Goal: Register for event/course

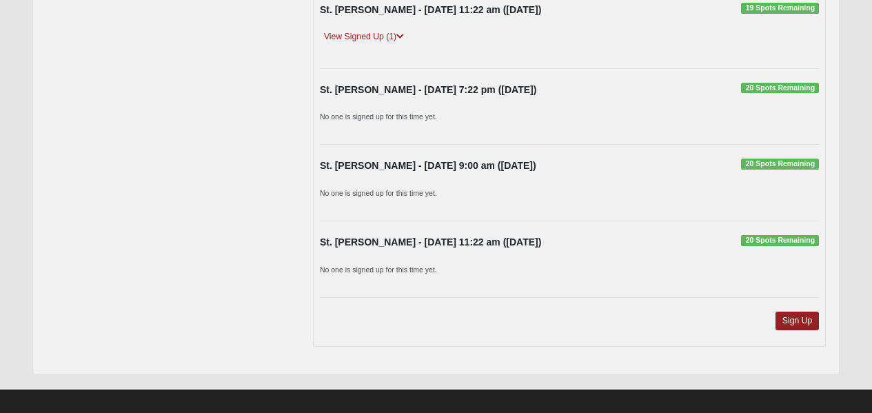
scroll to position [868, 0]
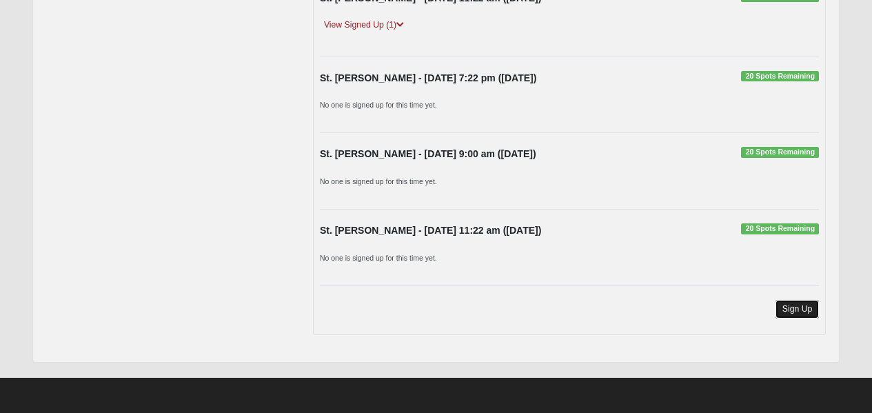
click at [800, 311] on link "Sign Up" at bounding box center [798, 309] width 44 height 19
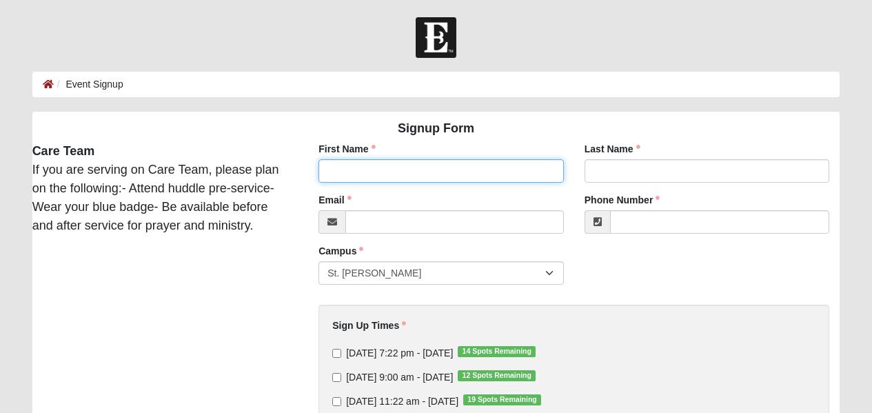
click at [486, 169] on input "First Name" at bounding box center [441, 170] width 245 height 23
type input "Sherry"
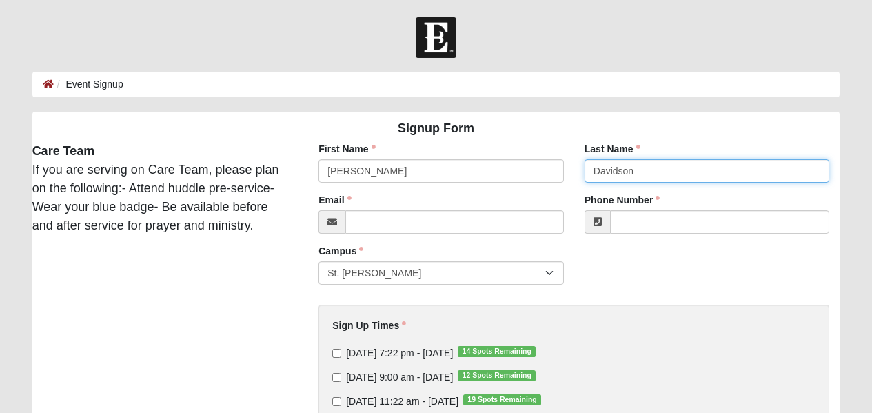
type input "Davidson"
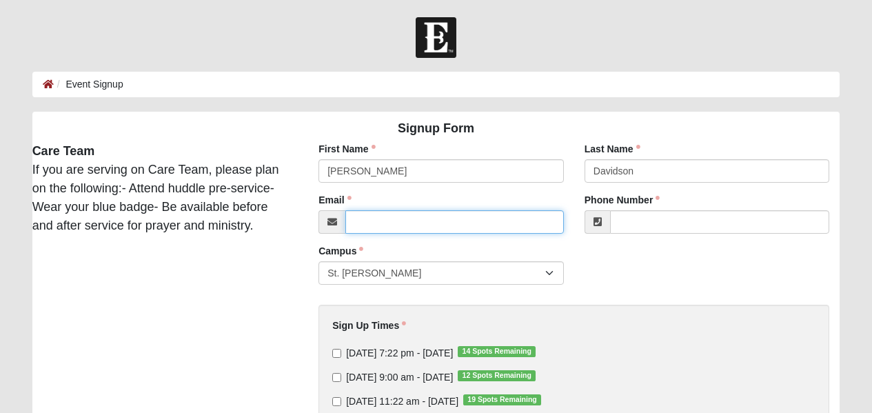
click at [470, 215] on input "Email" at bounding box center [454, 221] width 219 height 23
type input "sdavidson@davidsonrealtyinc.com"
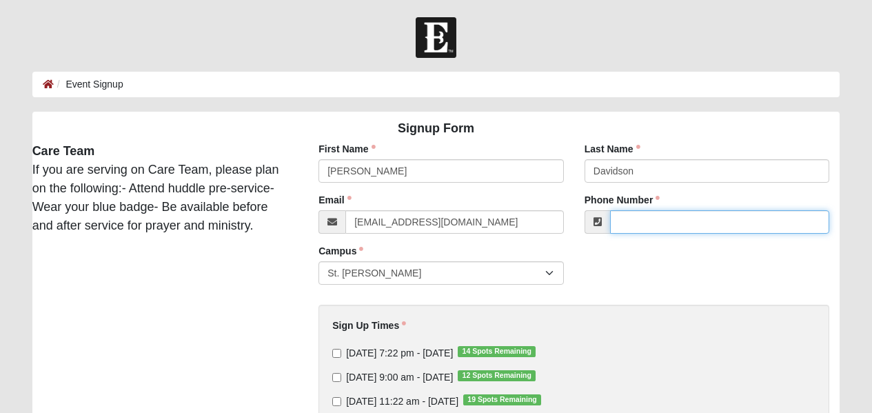
click at [647, 215] on input "Phone Number" at bounding box center [720, 221] width 220 height 23
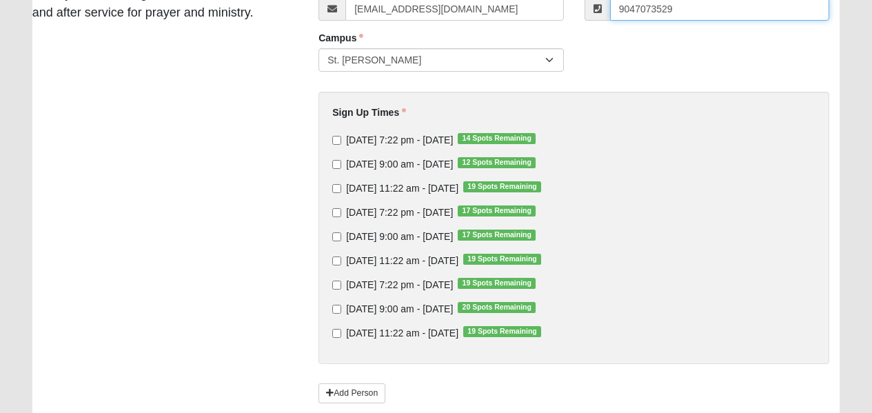
scroll to position [214, 0]
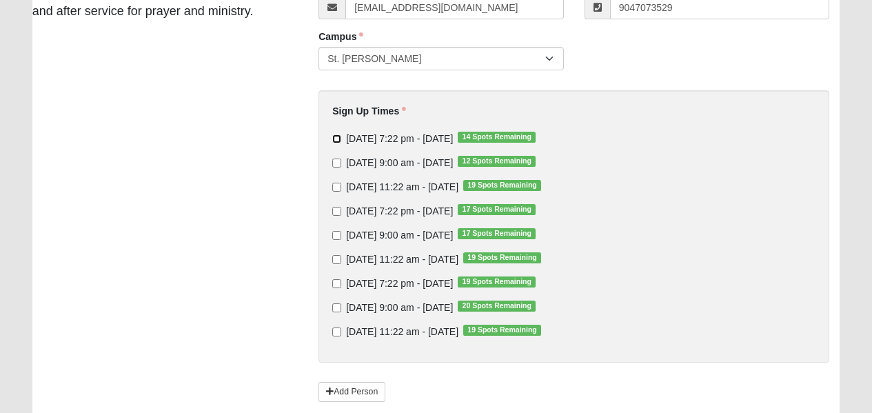
type input "(904) 707-3529"
click at [339, 139] on input "Thursday 7:22 pm - Sep 4 2025 14 Spots Remaining" at bounding box center [336, 138] width 9 height 9
checkbox input "true"
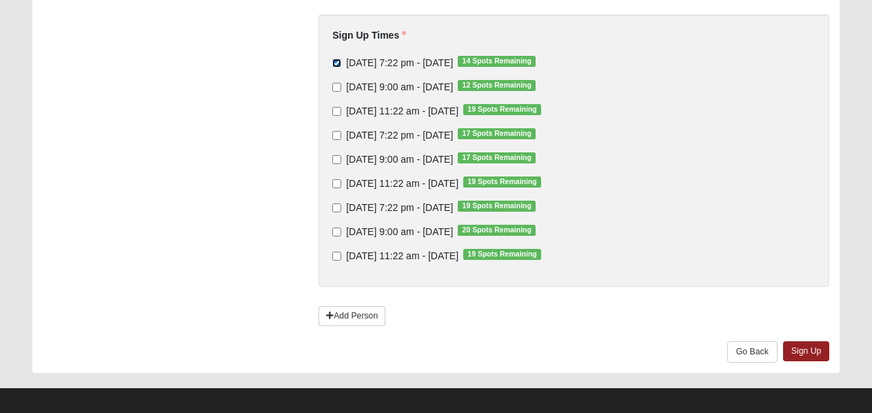
scroll to position [301, 0]
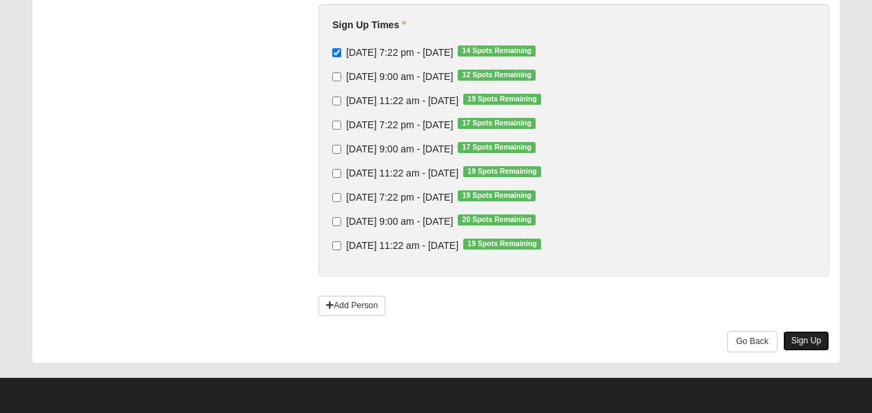
click at [811, 341] on link "Sign Up" at bounding box center [806, 341] width 47 height 20
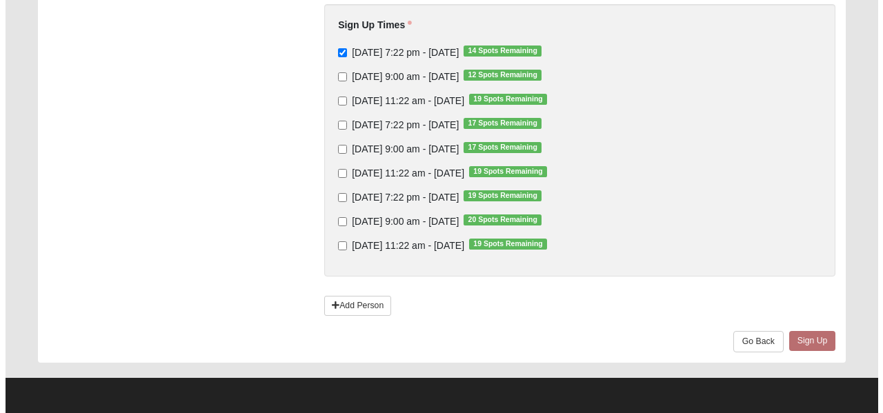
scroll to position [0, 0]
